Goal: Transaction & Acquisition: Subscribe to service/newsletter

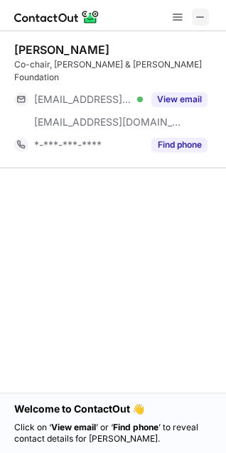
click at [206, 16] on span at bounding box center [199, 16] width 11 height 11
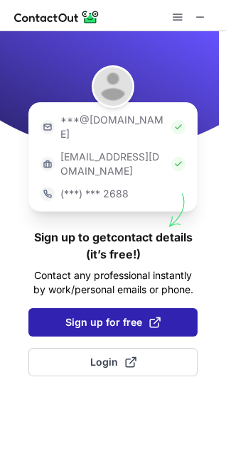
click at [89, 315] on span "Sign up for free" at bounding box center [112, 322] width 95 height 14
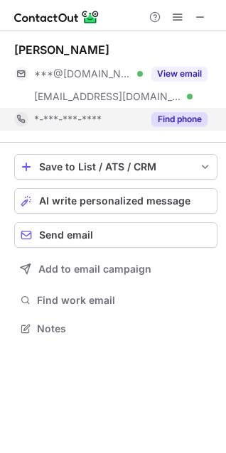
scroll to position [318, 226]
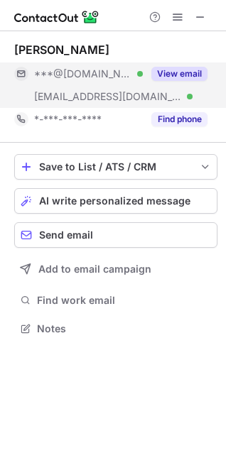
click at [165, 72] on button "View email" at bounding box center [179, 74] width 56 height 14
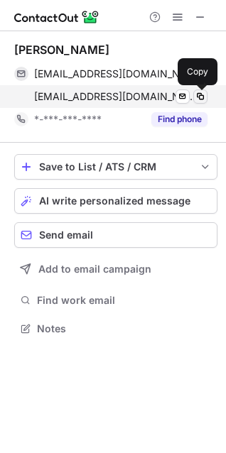
click at [197, 95] on span at bounding box center [199, 96] width 11 height 11
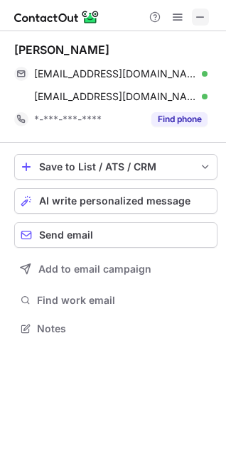
click at [196, 12] on span at bounding box center [199, 16] width 11 height 11
